Goal: Information Seeking & Learning: Learn about a topic

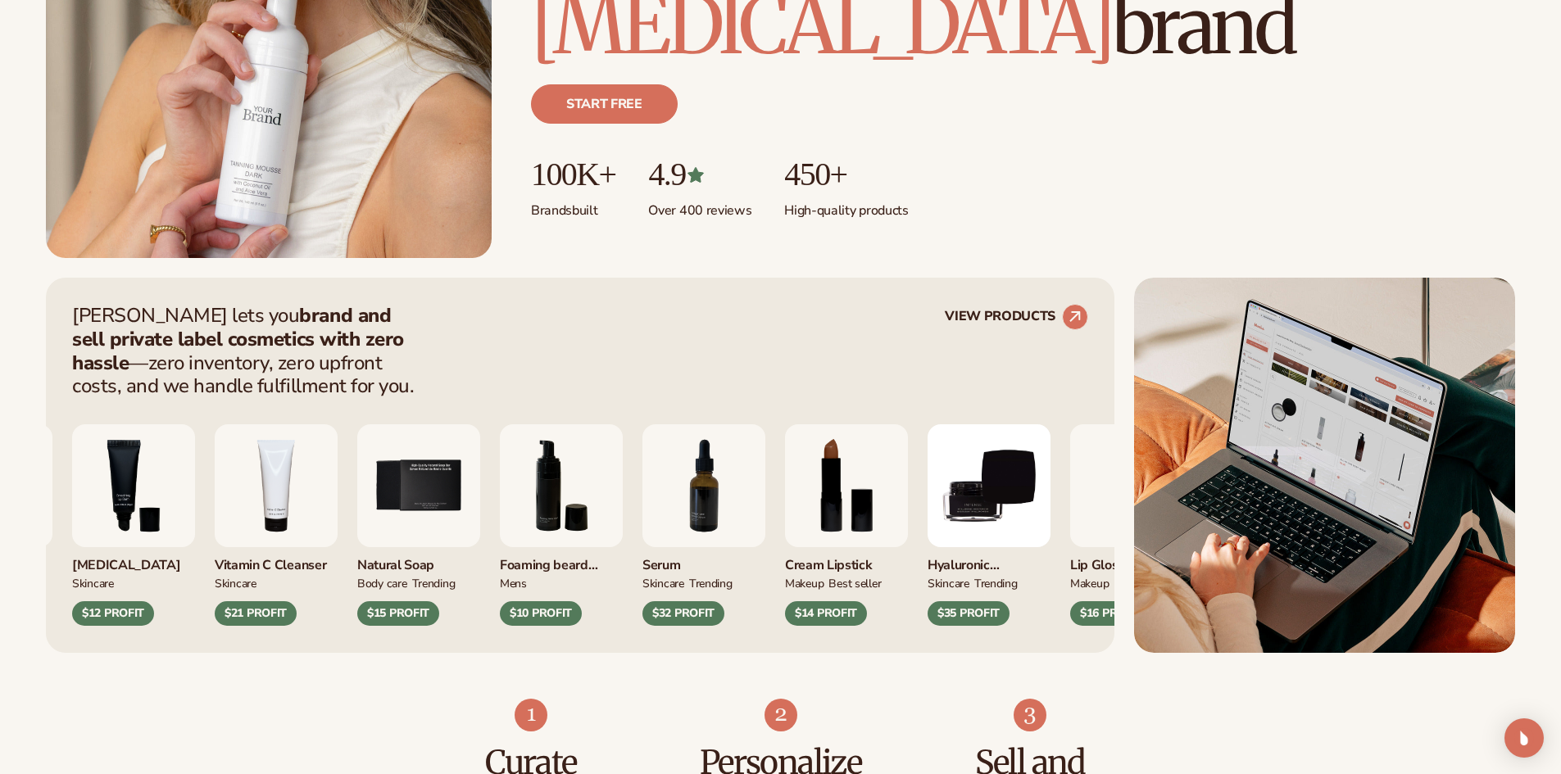
scroll to position [404, 0]
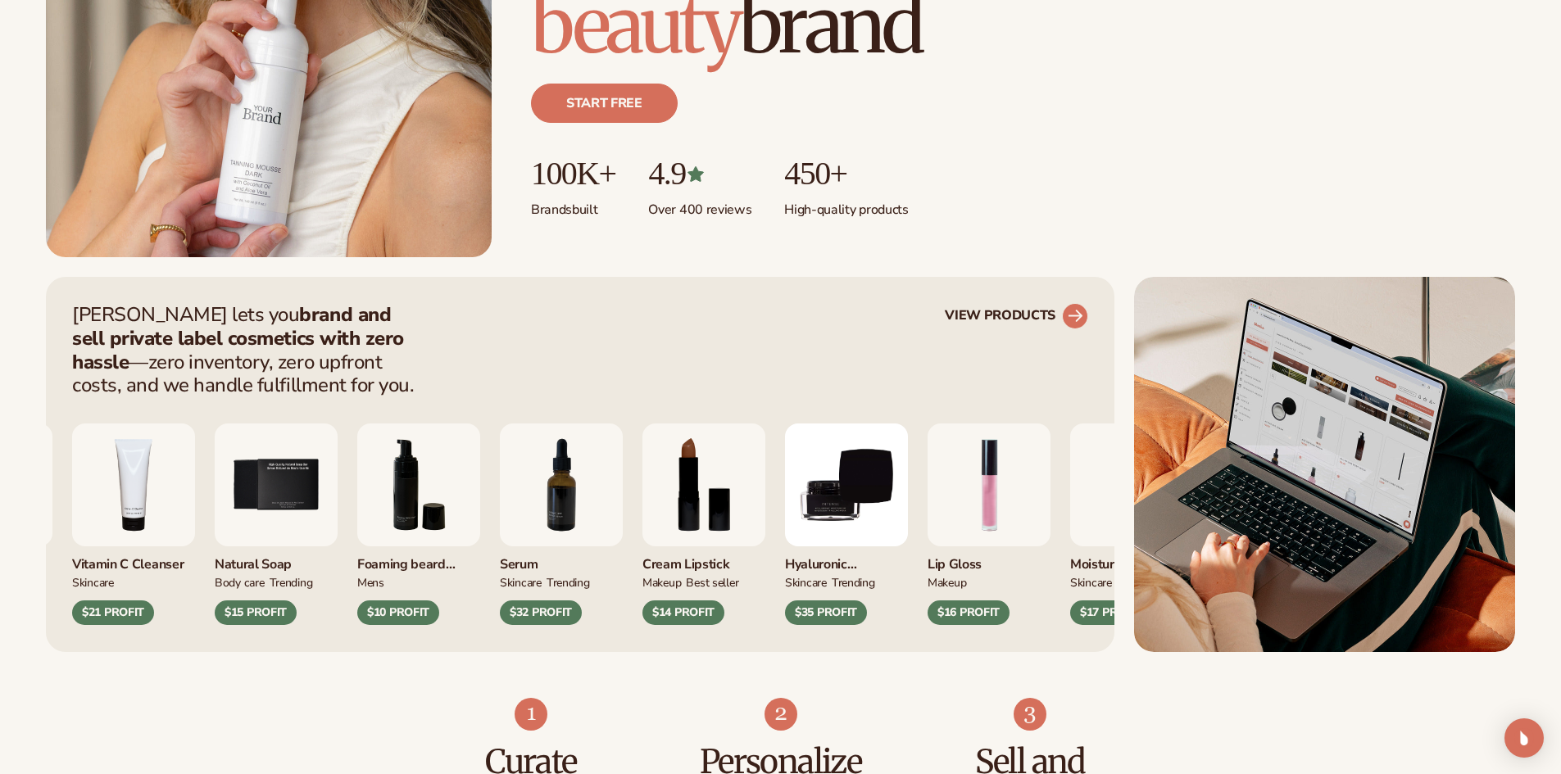
click at [1022, 310] on link "VIEW PRODUCTS" at bounding box center [1016, 316] width 143 height 26
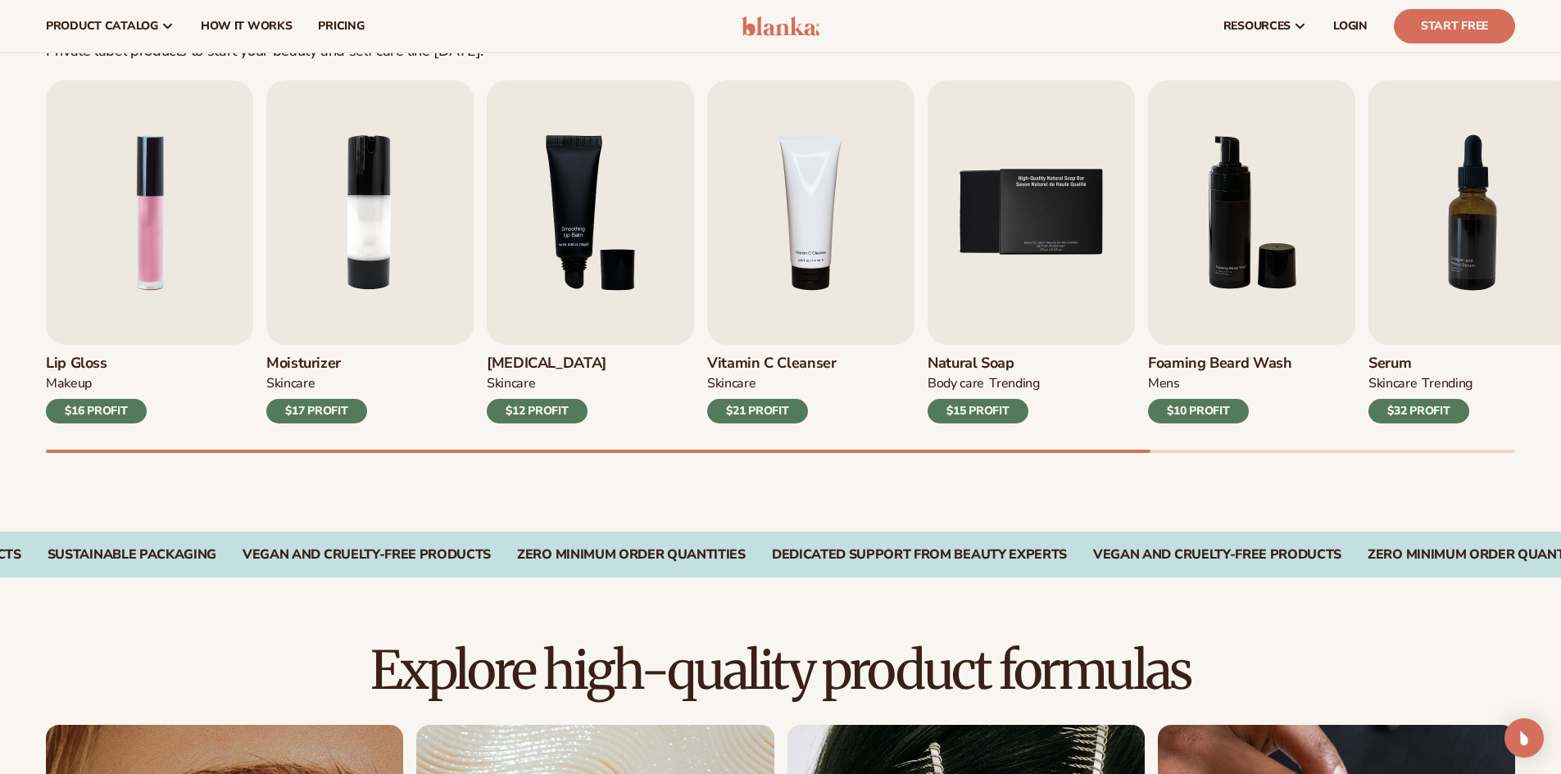
scroll to position [506, 0]
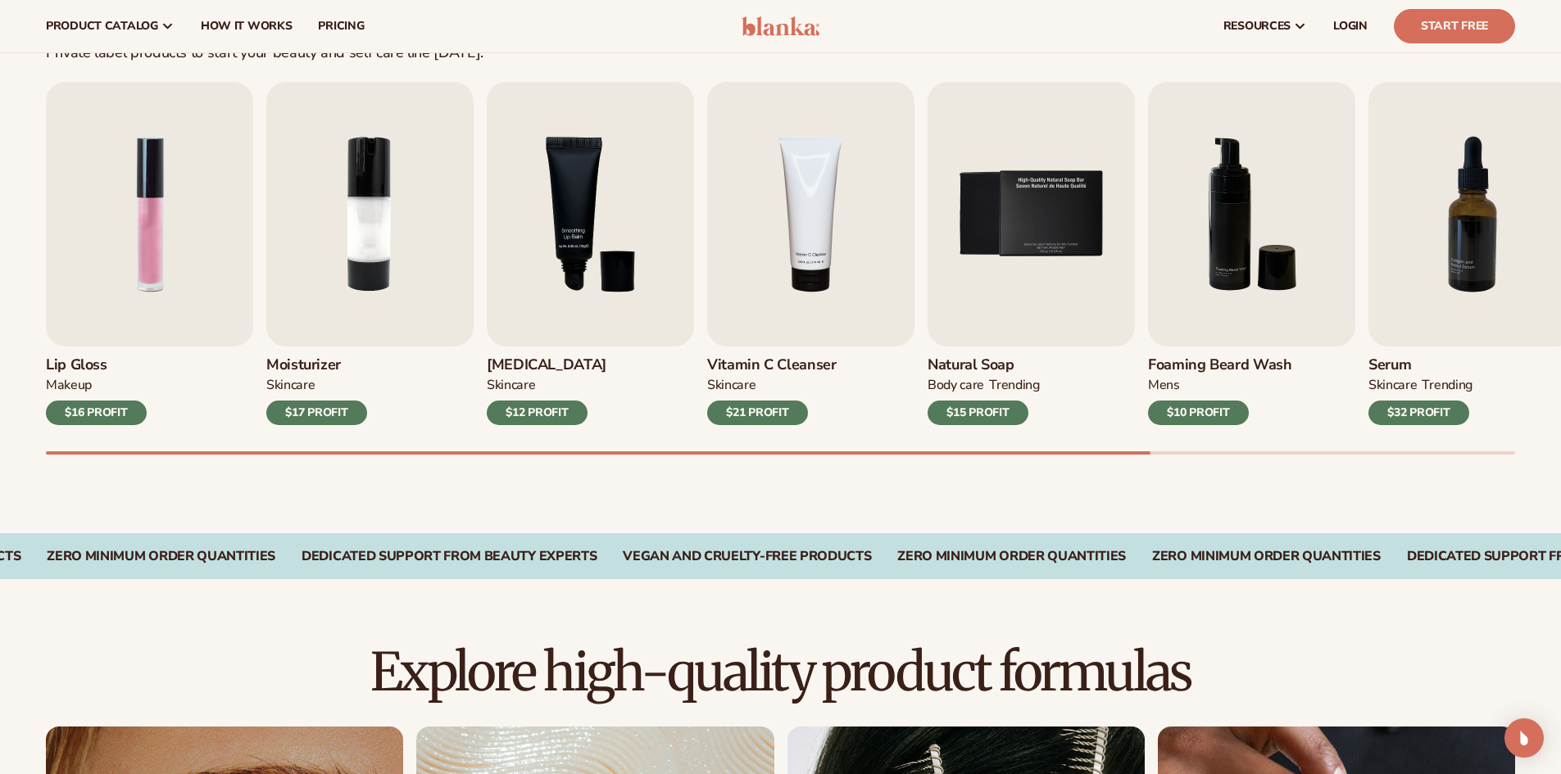
click at [764, 459] on div "Best sellers Private label products to start your beauty and self care line tod…" at bounding box center [780, 234] width 1561 height 600
click at [793, 366] on h3 "Vitamin C Cleanser" at bounding box center [771, 365] width 129 height 18
click at [849, 319] on img "4 / 9" at bounding box center [810, 214] width 207 height 265
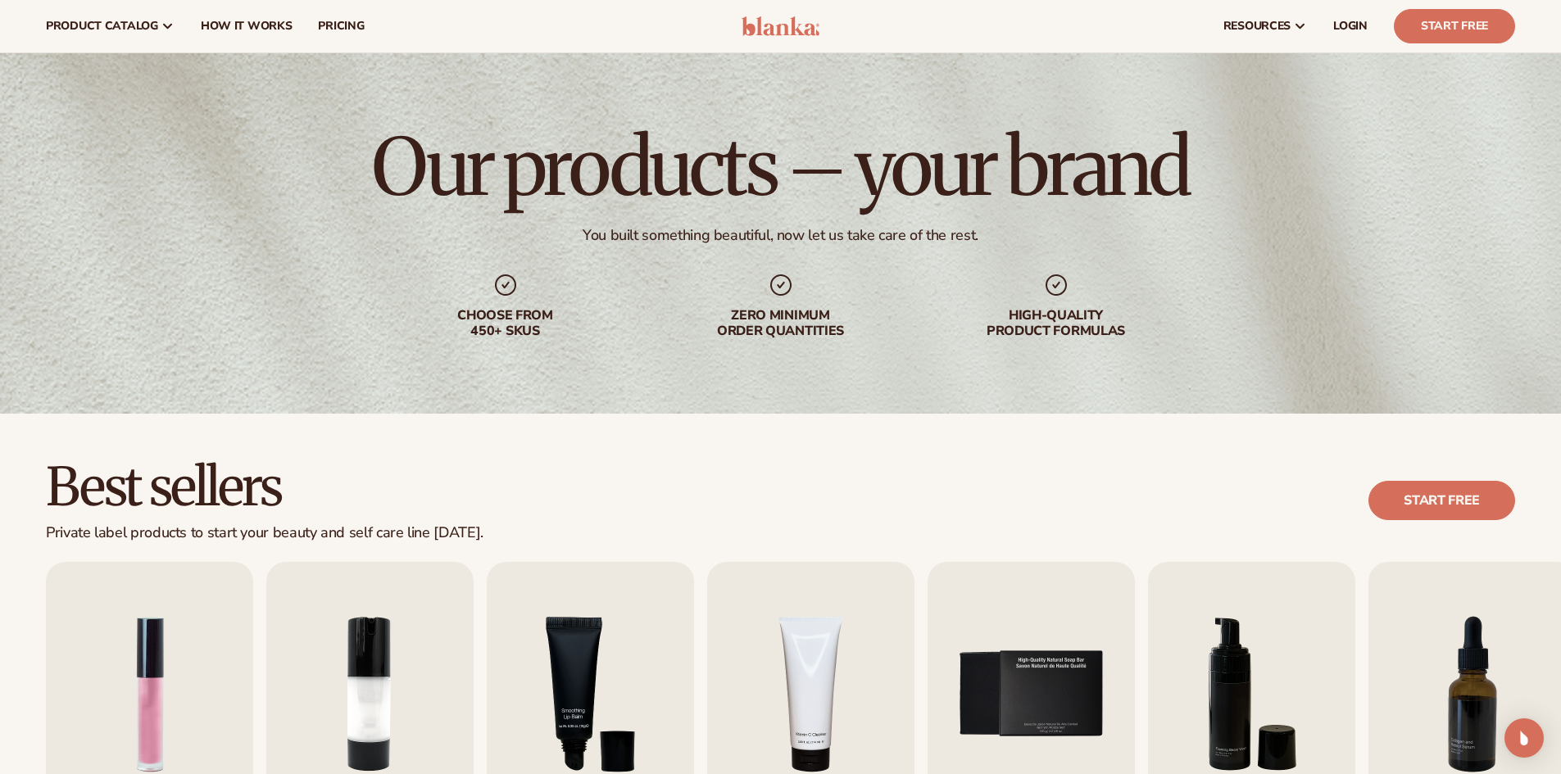
scroll to position [0, 0]
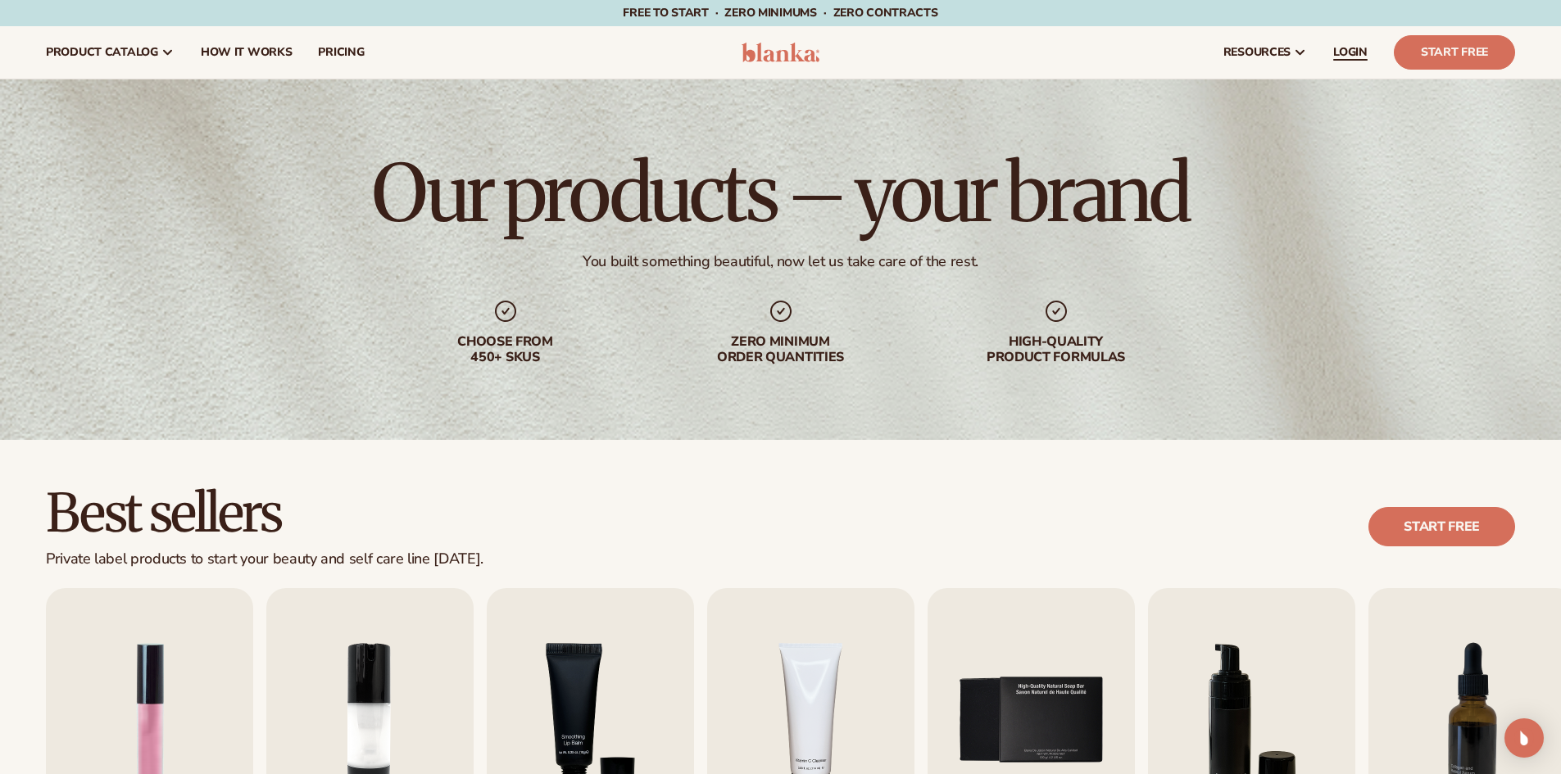
click at [1354, 57] on span "LOGIN" at bounding box center [1350, 52] width 34 height 13
click at [318, 50] on span "pricing" at bounding box center [341, 52] width 46 height 13
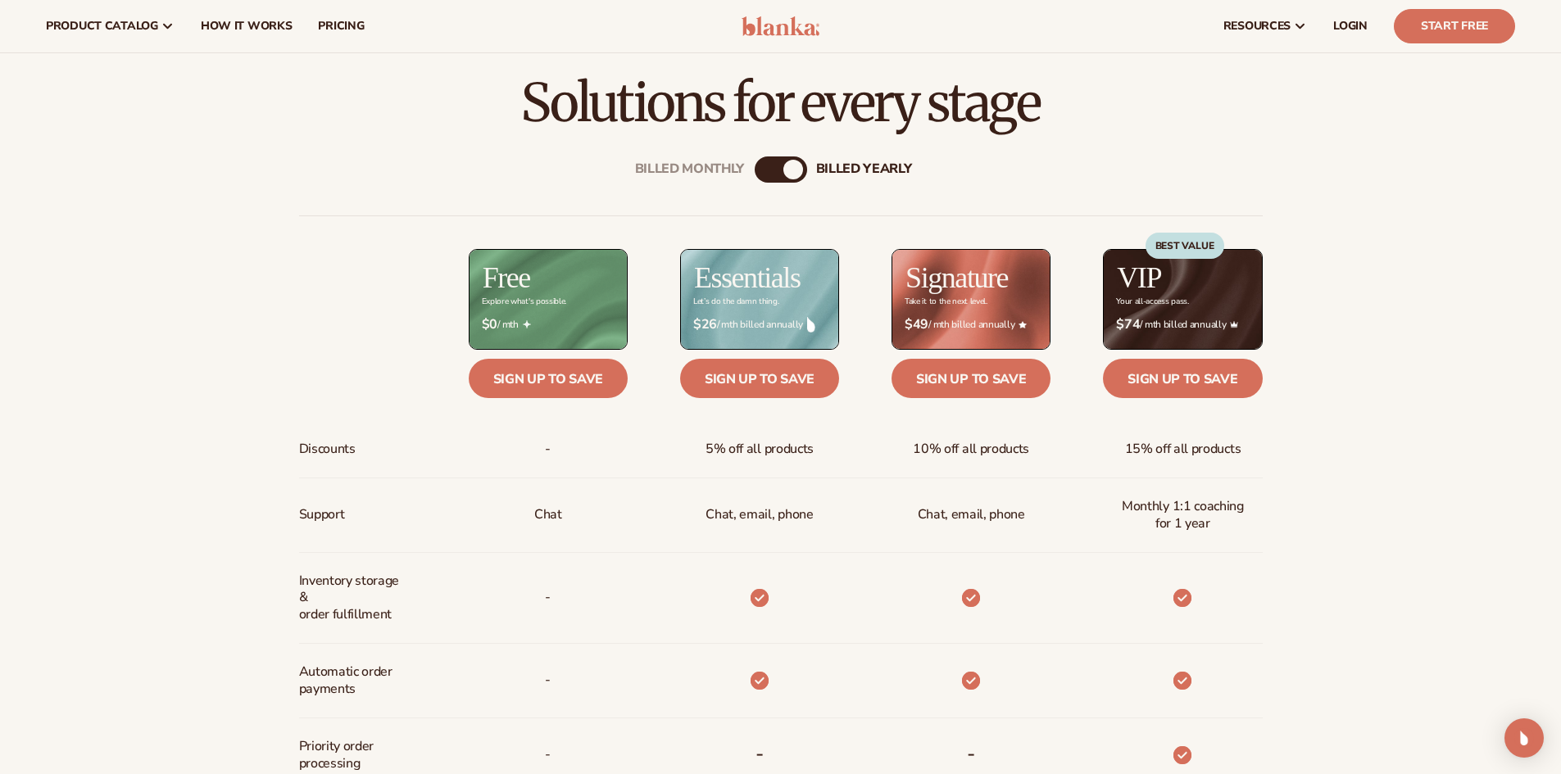
scroll to position [583, 0]
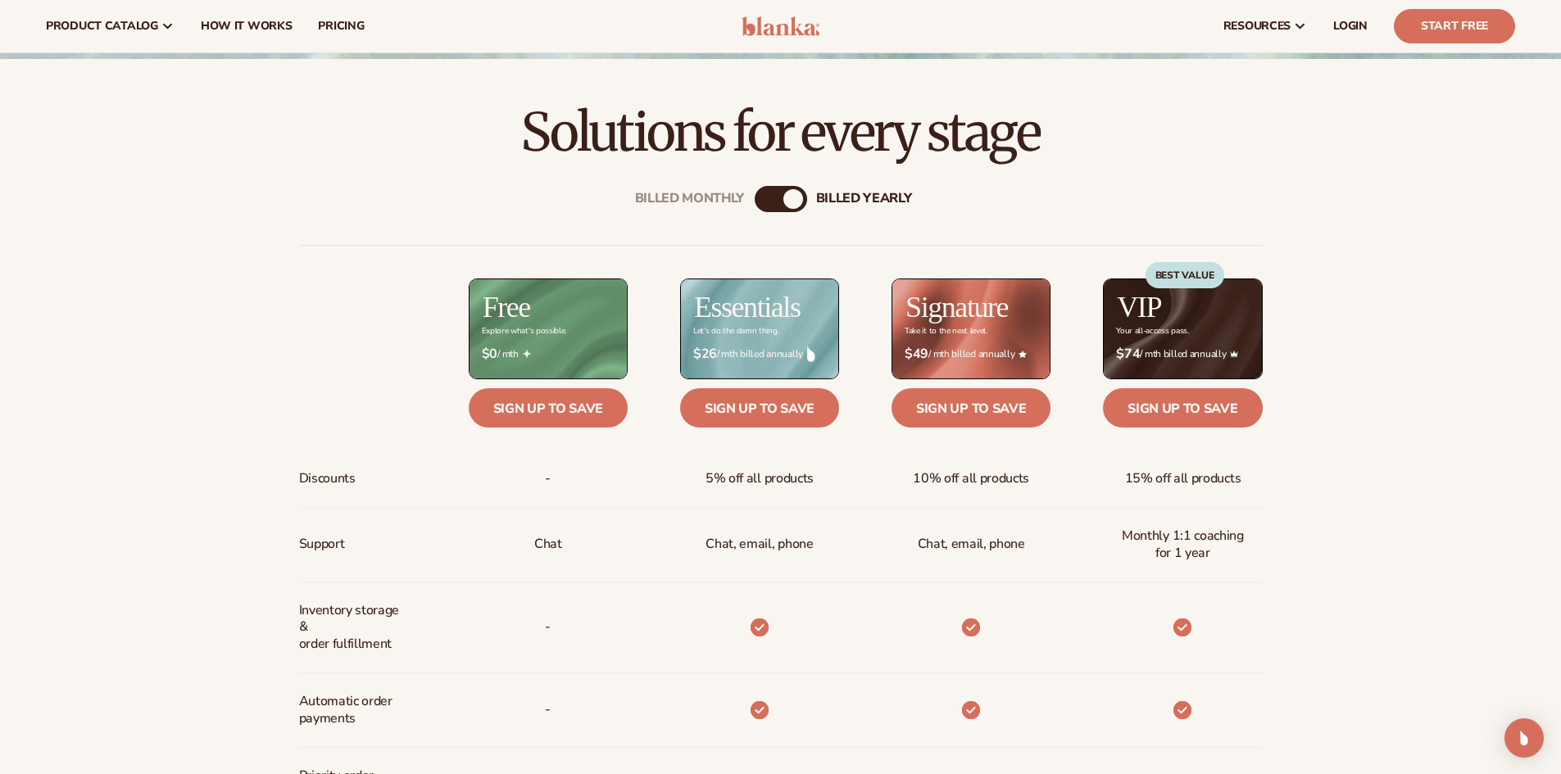
click at [785, 214] on div "Billed Monthly billed Yearly Billed Monthly billed Yearly Discounts Support Inv…" at bounding box center [780, 711] width 1055 height 1103
click at [787, 202] on div "billed Yearly" at bounding box center [793, 199] width 20 height 20
click at [775, 197] on div "Billed Monthly billed Yearly" at bounding box center [780, 199] width 52 height 26
click at [783, 202] on div "billed Yearly" at bounding box center [793, 199] width 20 height 20
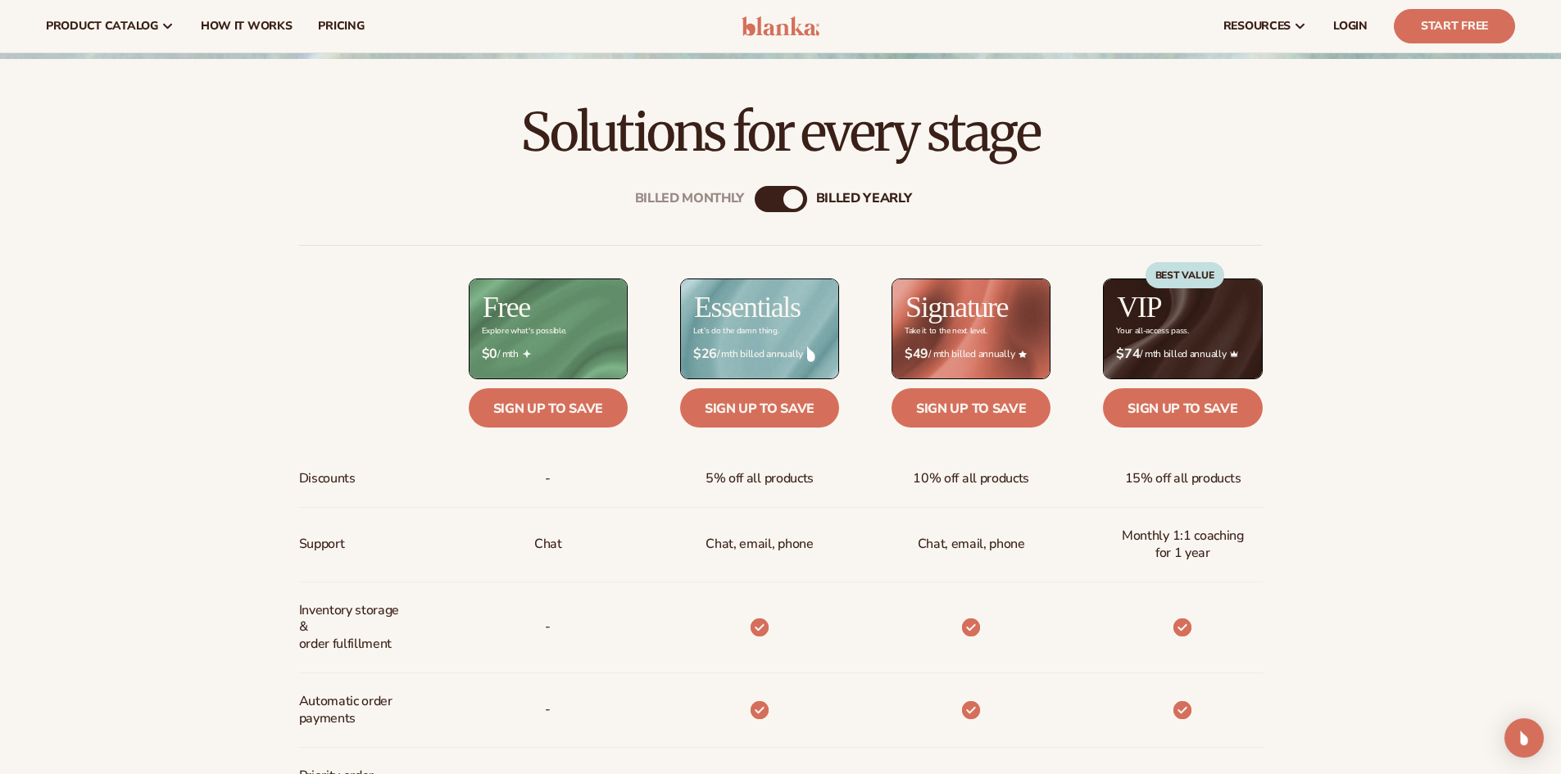
click at [795, 196] on div "billed Yearly" at bounding box center [793, 199] width 20 height 20
click at [878, 196] on div "billed Yearly" at bounding box center [864, 199] width 96 height 16
click at [727, 197] on div "Billed Monthly" at bounding box center [690, 199] width 110 height 16
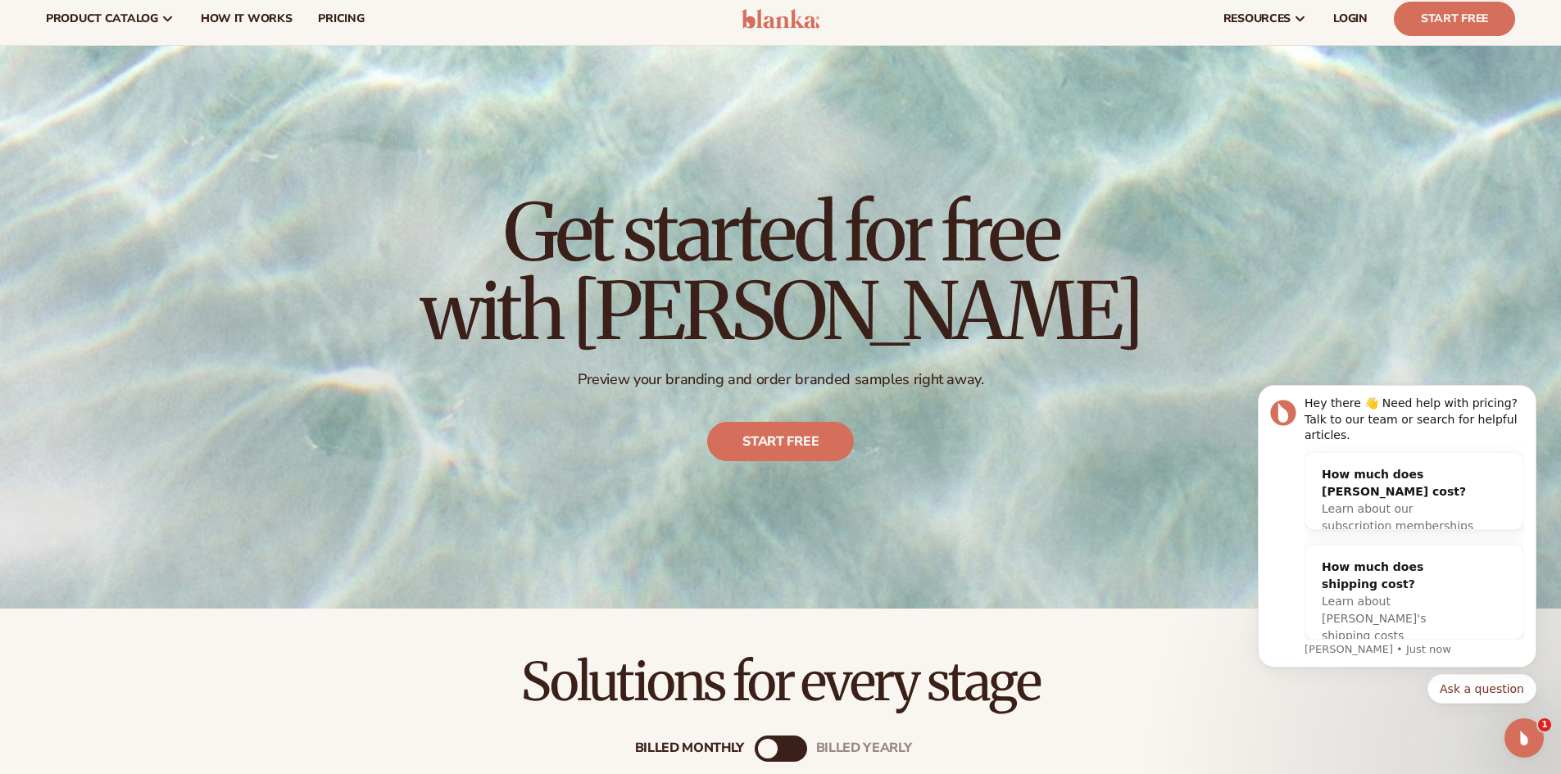
scroll to position [0, 0]
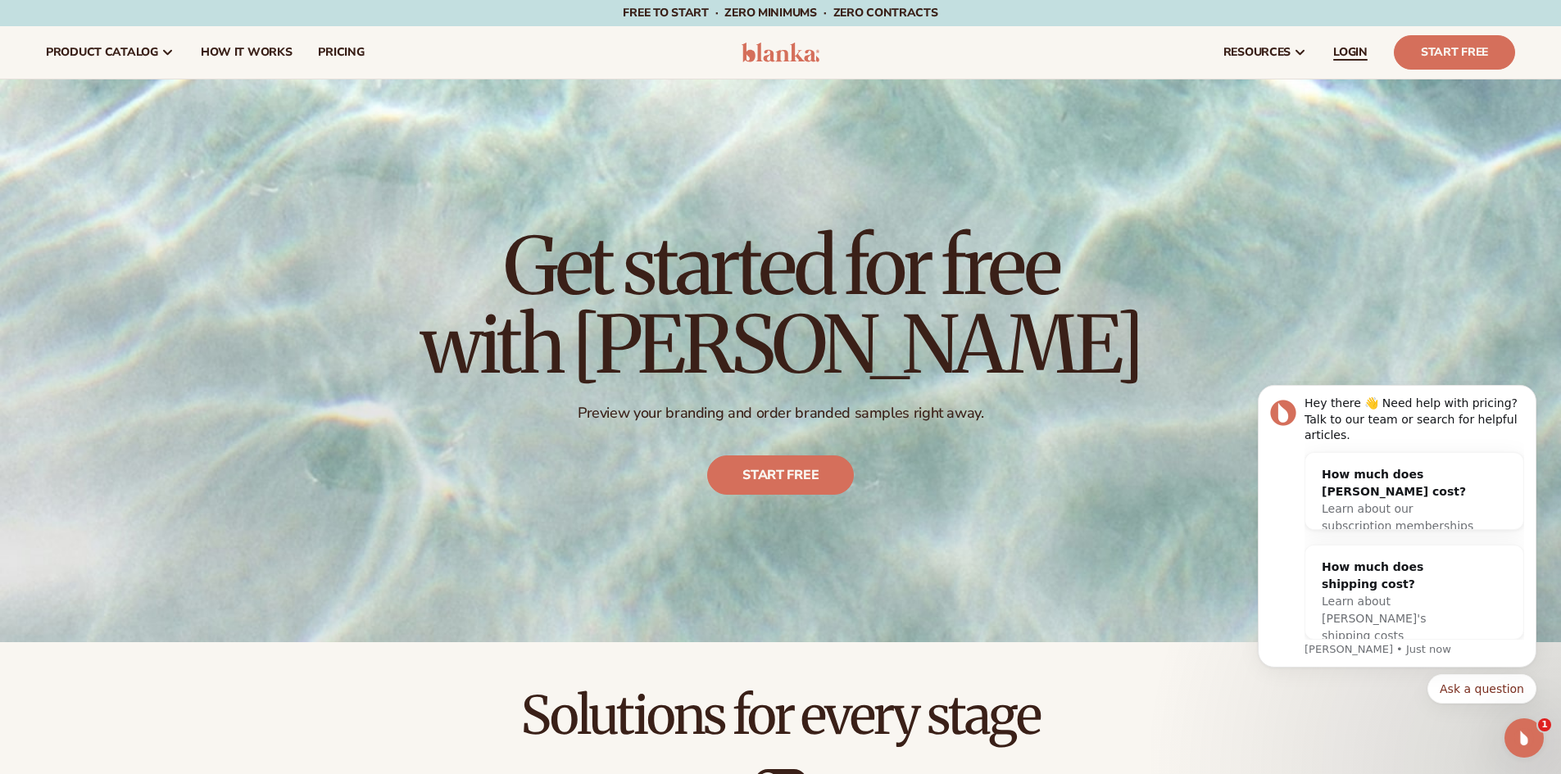
click at [1361, 53] on span "LOGIN" at bounding box center [1350, 52] width 34 height 13
